Goal: Transaction & Acquisition: Purchase product/service

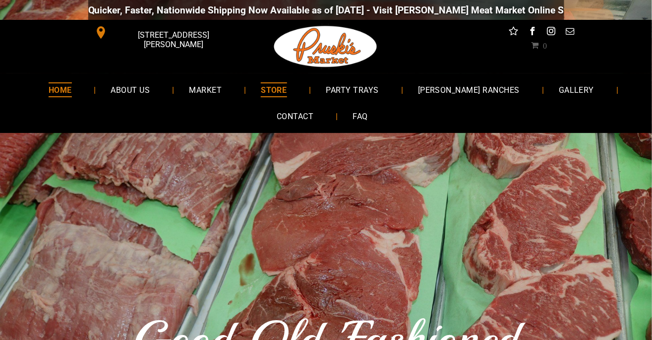
click at [287, 84] on span "STORE" at bounding box center [274, 89] width 26 height 14
click at [369, 89] on span "PARTY TRAYS" at bounding box center [352, 89] width 54 height 14
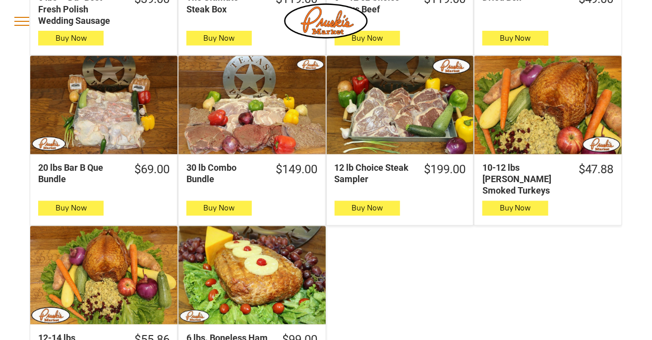
scroll to position [453, 0]
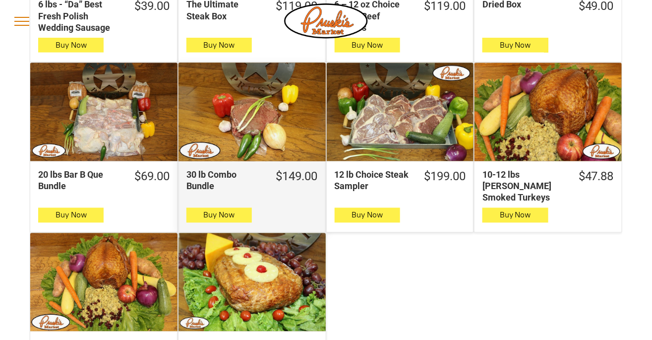
click at [227, 106] on div "30 lb Combo Bundle" at bounding box center [251, 112] width 147 height 98
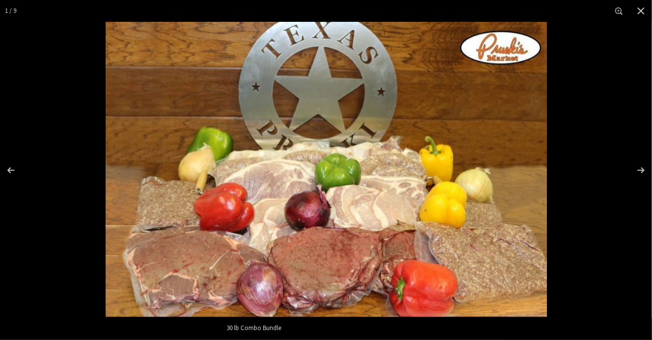
scroll to position [82, 0]
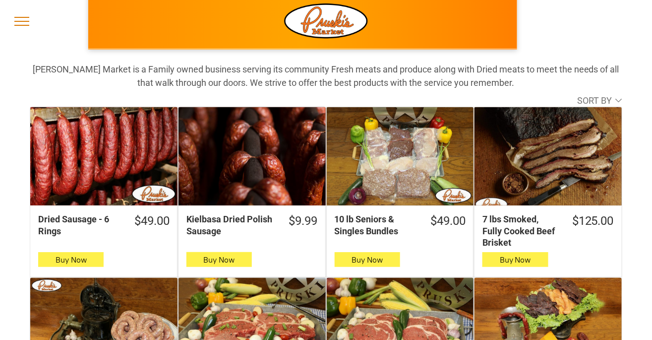
scroll to position [69, 0]
